Goal: Transaction & Acquisition: Purchase product/service

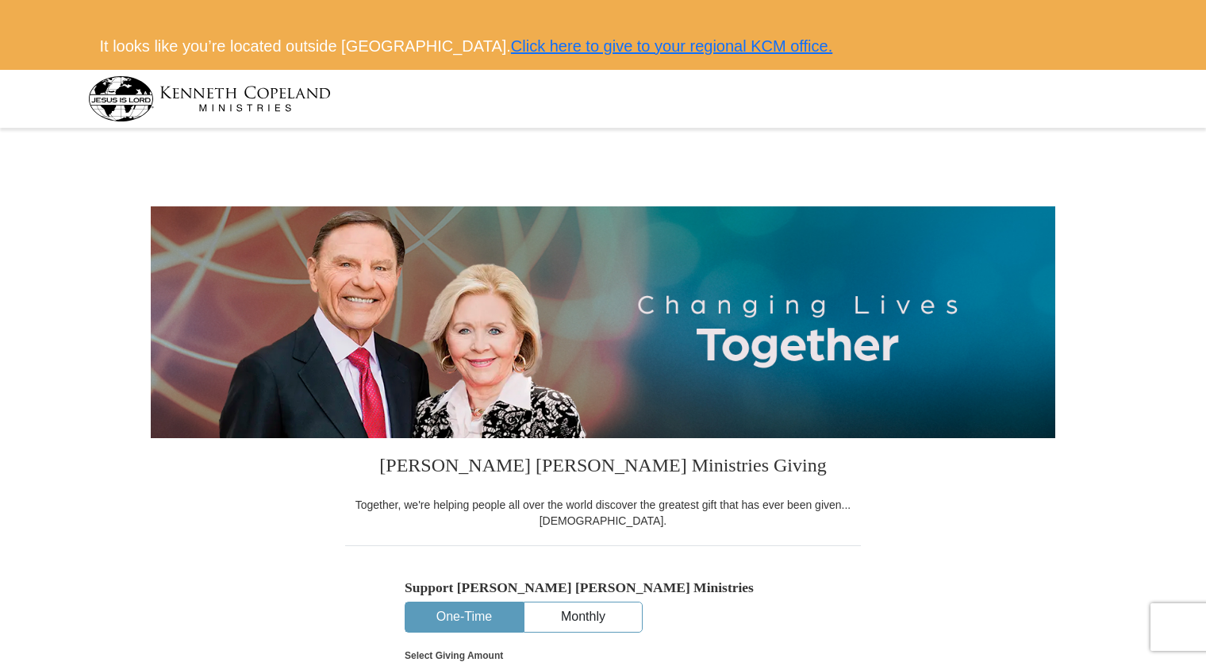
select select "KENT"
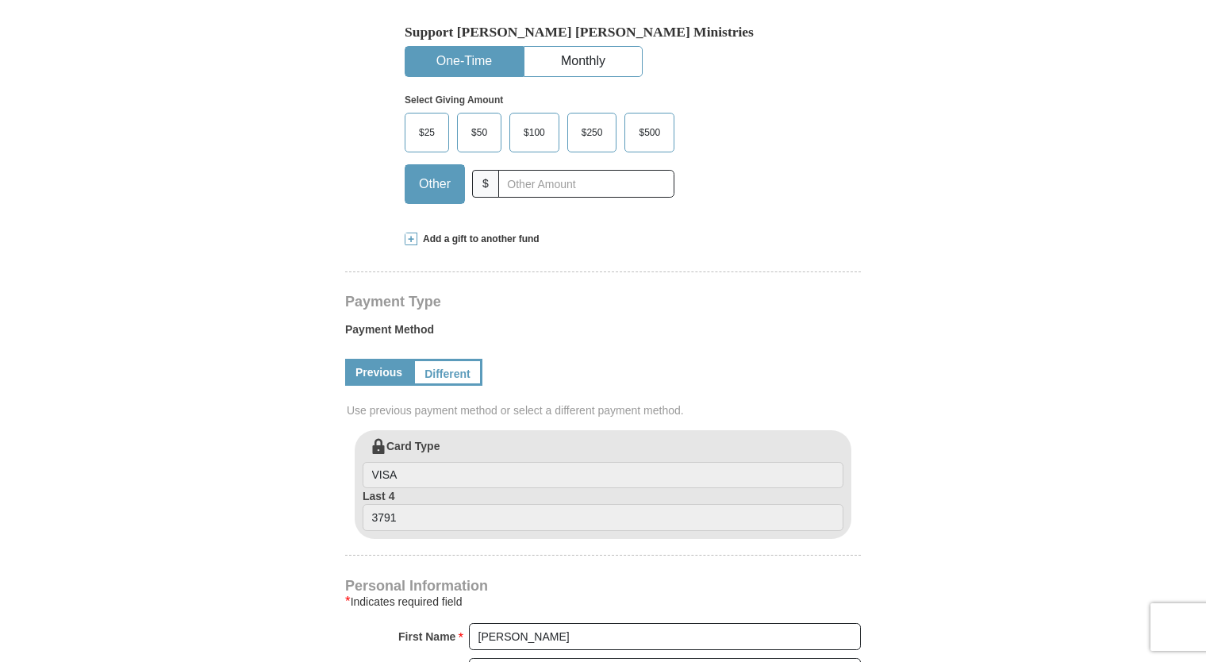
scroll to position [545, 0]
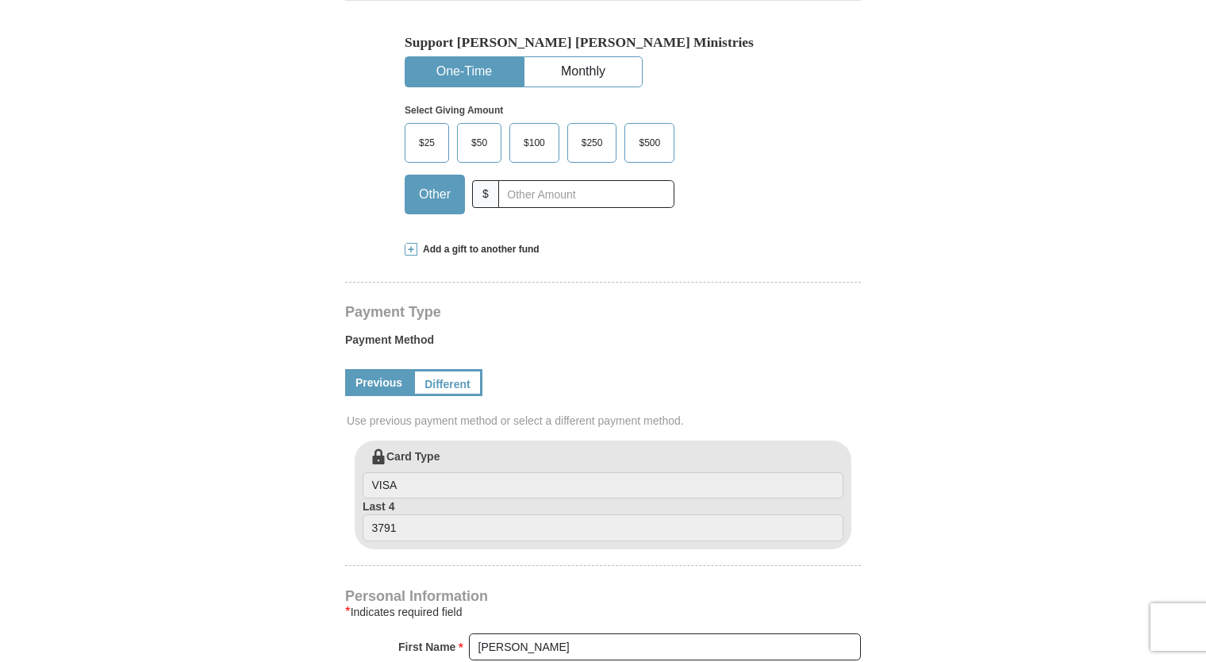
click at [406, 249] on span at bounding box center [411, 249] width 13 height 13
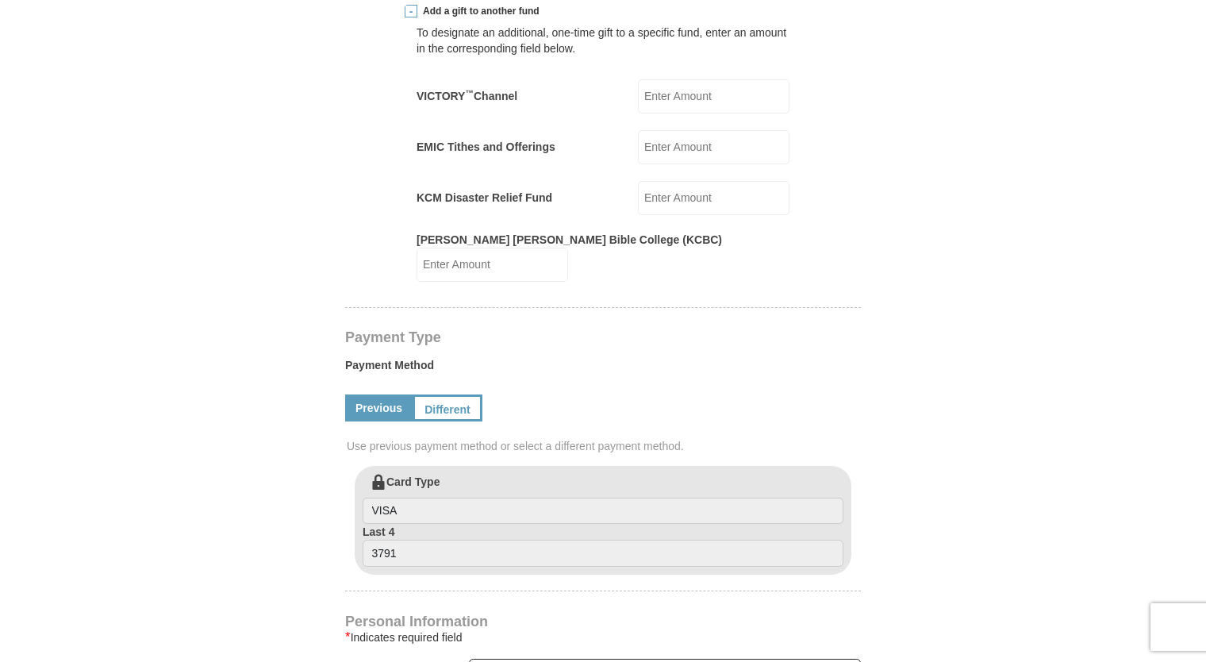
scroll to position [624, 0]
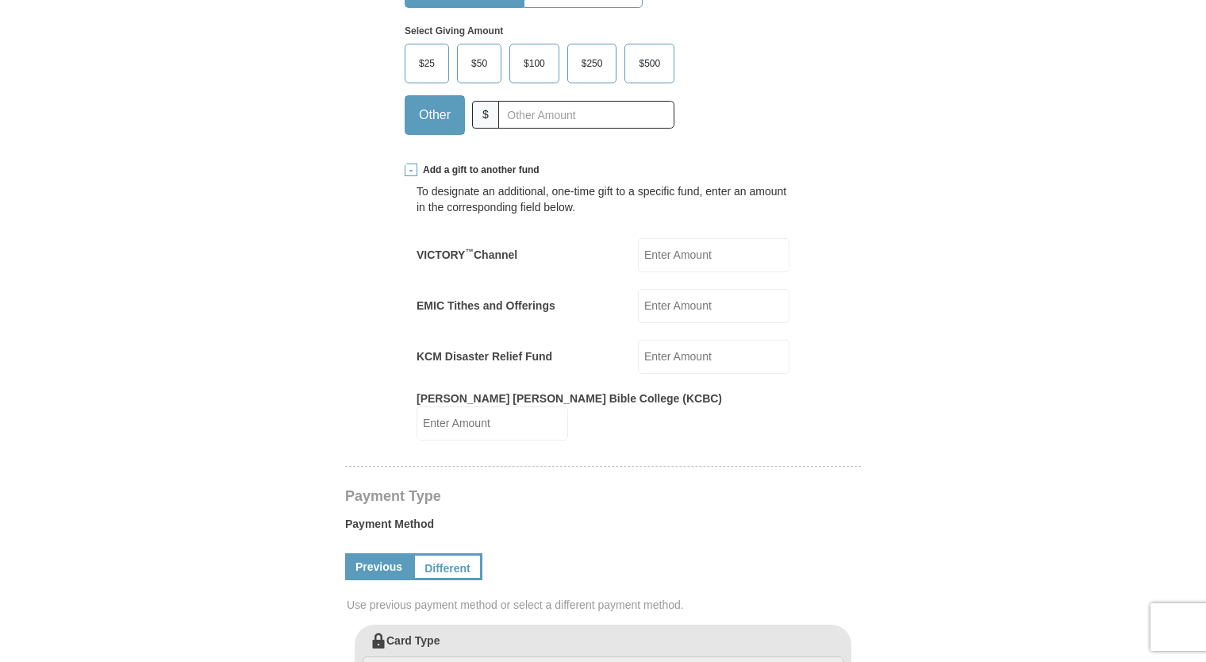
click at [697, 250] on input "VICTORY ™ Channel" at bounding box center [714, 255] width 152 height 34
type input "370"
click at [1031, 334] on form "[PERSON_NAME] [PERSON_NAME] Ministries Giving Together, we're helping people al…" at bounding box center [603, 507] width 904 height 1997
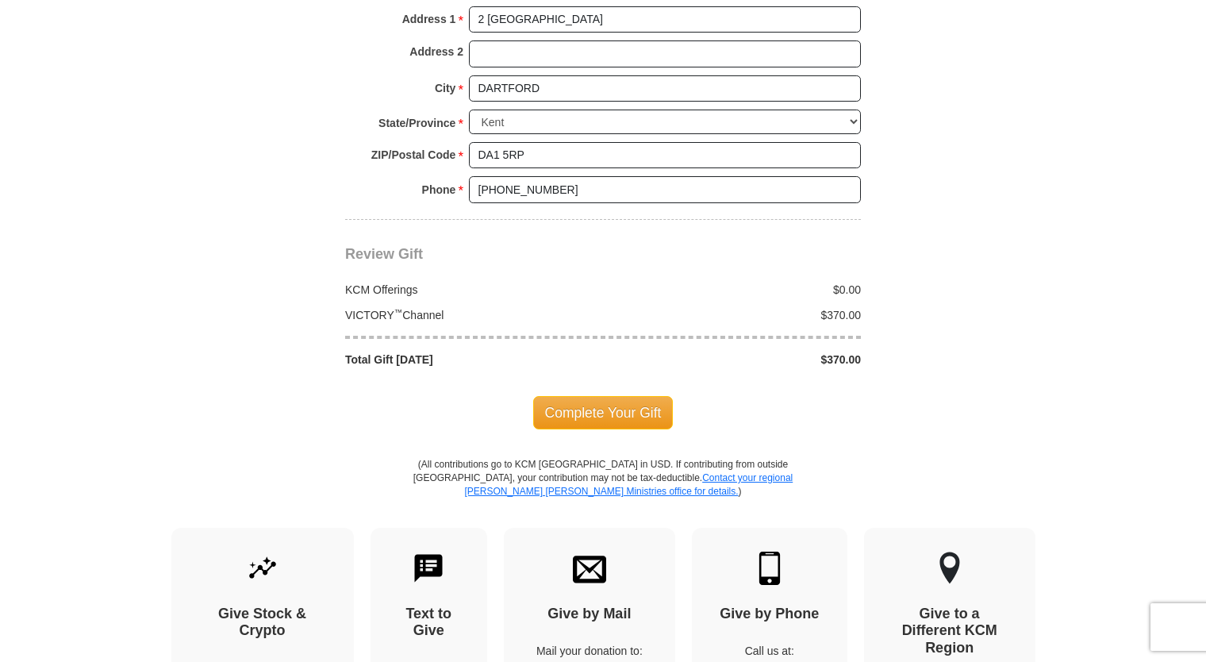
scroll to position [1576, 0]
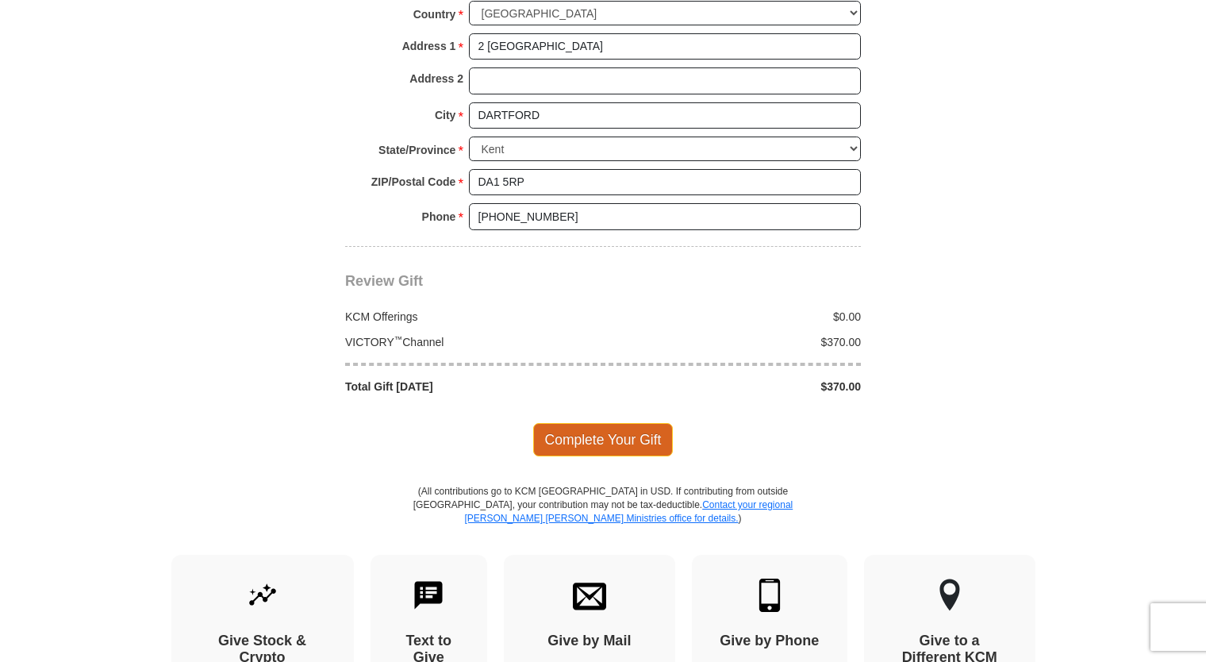
click at [628, 423] on span "Complete Your Gift" at bounding box center [603, 439] width 140 height 33
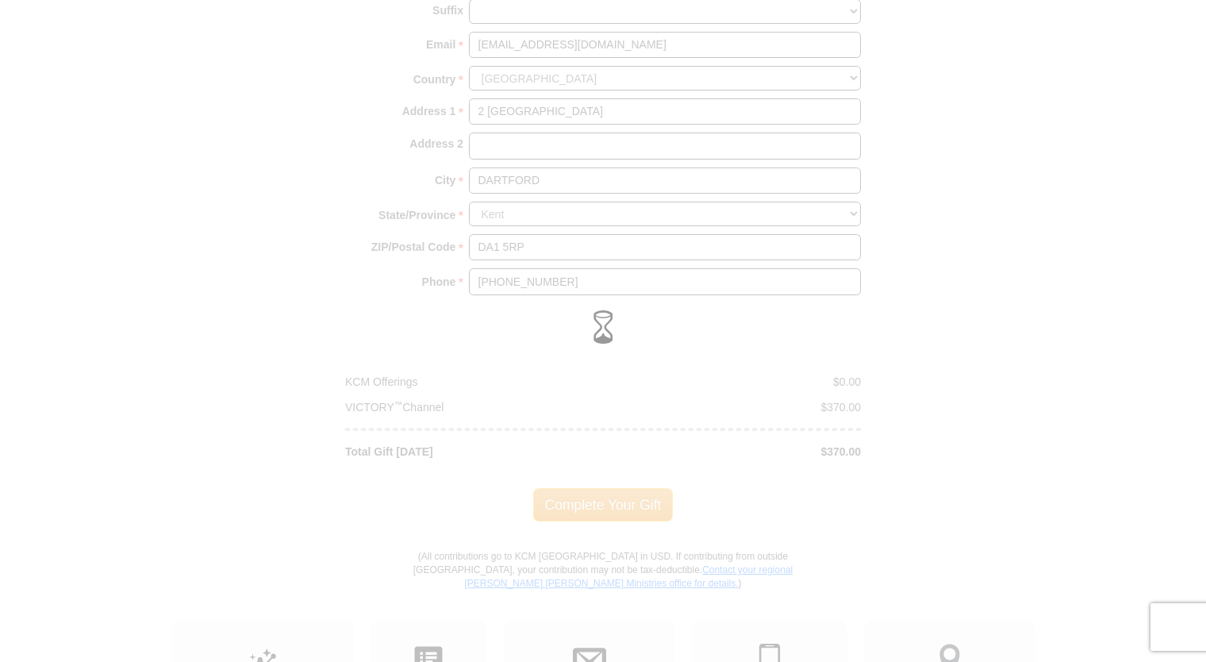
scroll to position [1338, 0]
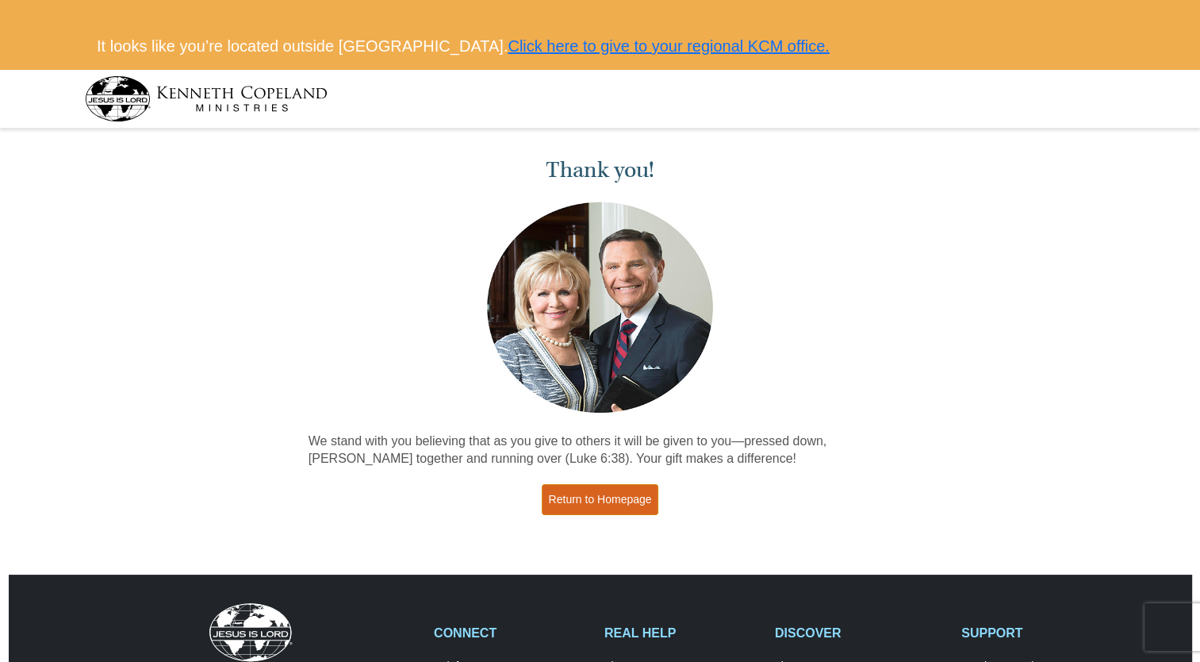
click at [616, 506] on link "Return to Homepage" at bounding box center [600, 499] width 117 height 31
